Goal: Browse casually: Explore the website without a specific task or goal

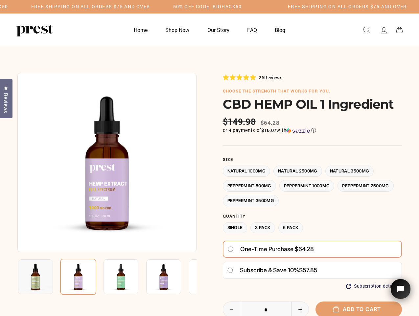
click at [209, 158] on div at bounding box center [209, 240] width 385 height 334
click at [150, 7] on h5 "Free Shipping on all orders $75 and over" at bounding box center [90, 7] width 119 height 6
click at [107, 162] on img at bounding box center [106, 162] width 179 height 179
click at [107, 277] on img at bounding box center [121, 276] width 35 height 35
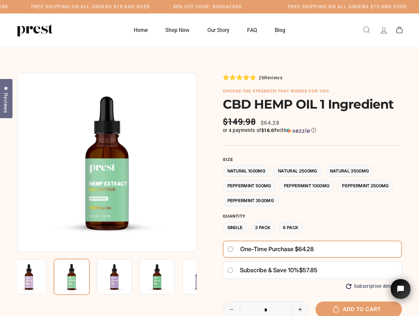
click at [36, 277] on img at bounding box center [29, 276] width 35 height 35
click at [78, 277] on img at bounding box center [72, 276] width 36 height 36
click at [121, 277] on img at bounding box center [114, 276] width 35 height 35
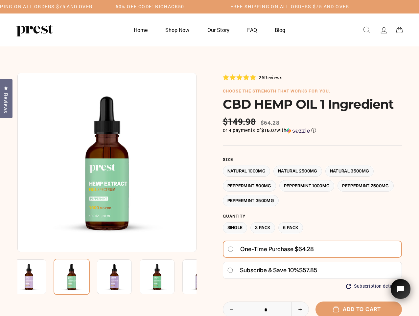
click at [121, 277] on img at bounding box center [114, 276] width 35 height 35
